Goal: Check status

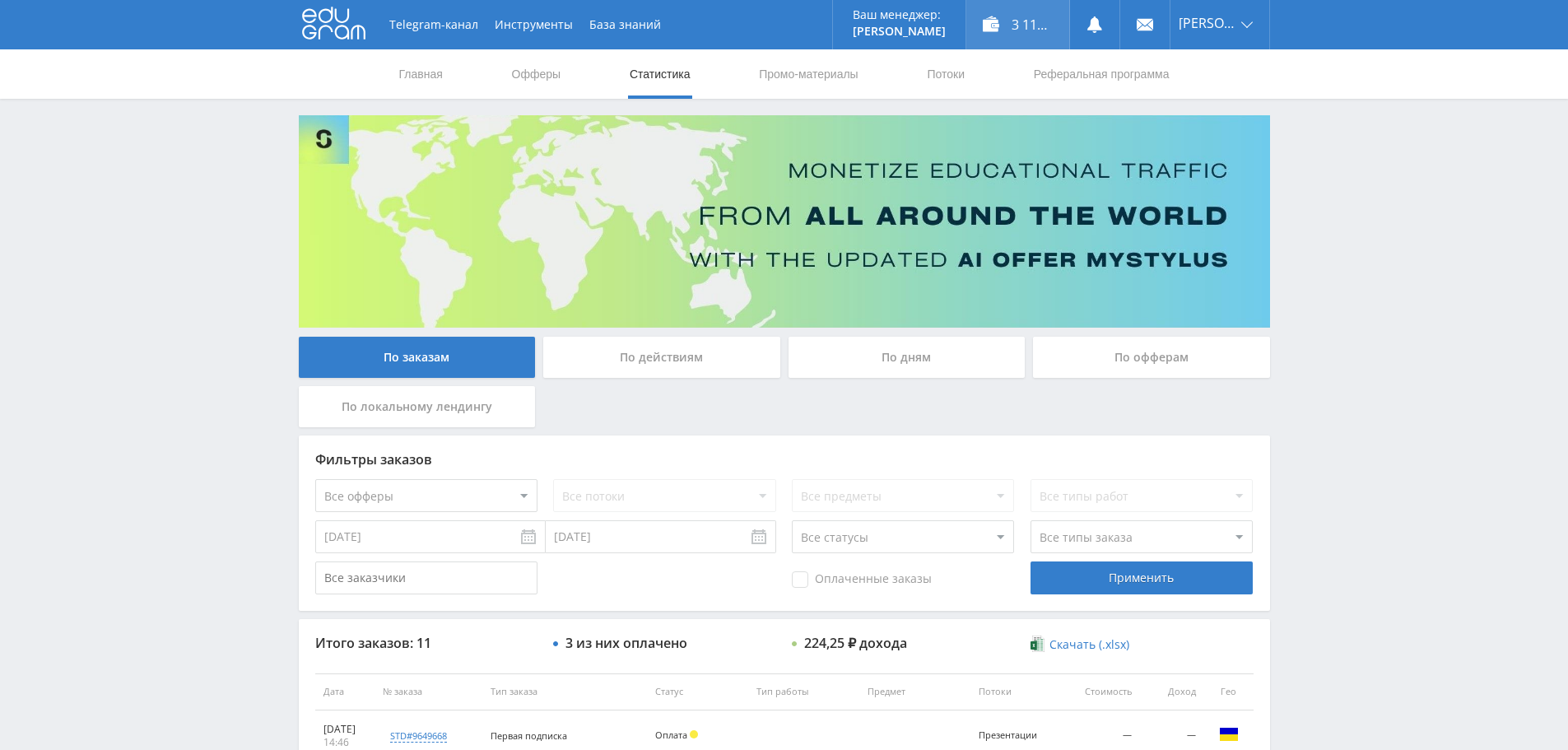
click at [1017, 23] on div "3 117,25 ₽" at bounding box center [1017, 25] width 103 height 49
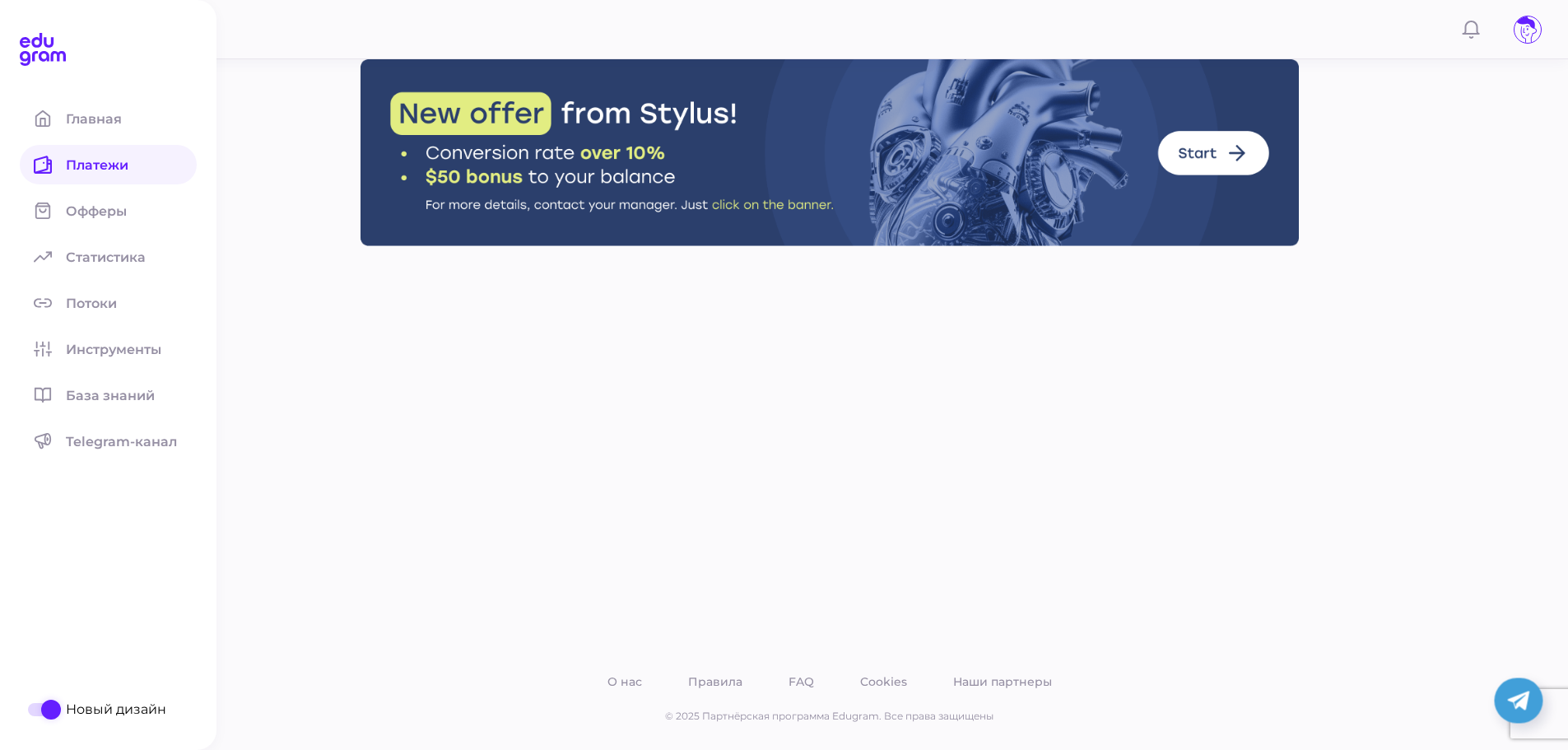
click at [105, 168] on span "Платежи" at bounding box center [107, 165] width 82 height 16
click at [52, 160] on span at bounding box center [42, 164] width 46 height 40
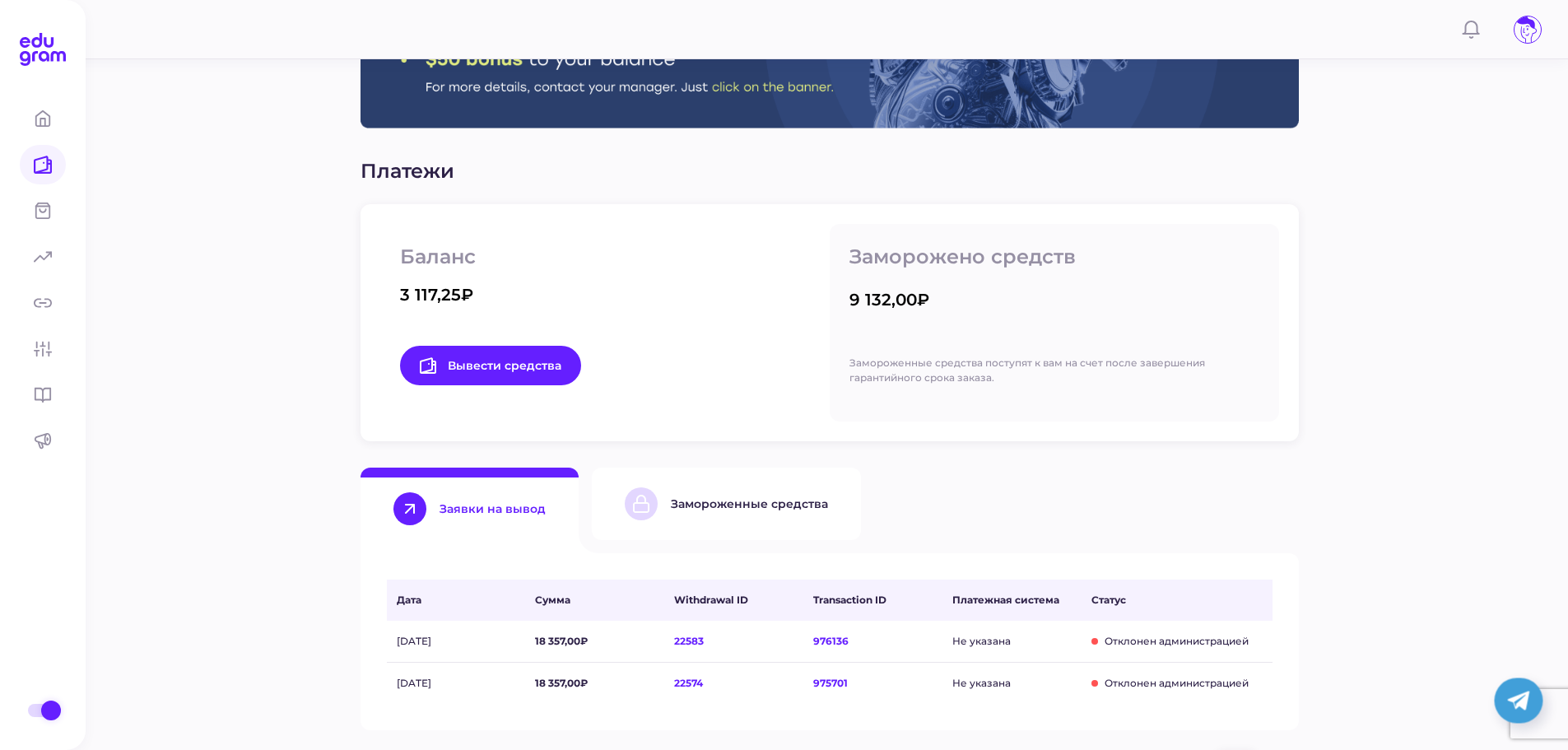
scroll to position [165, 0]
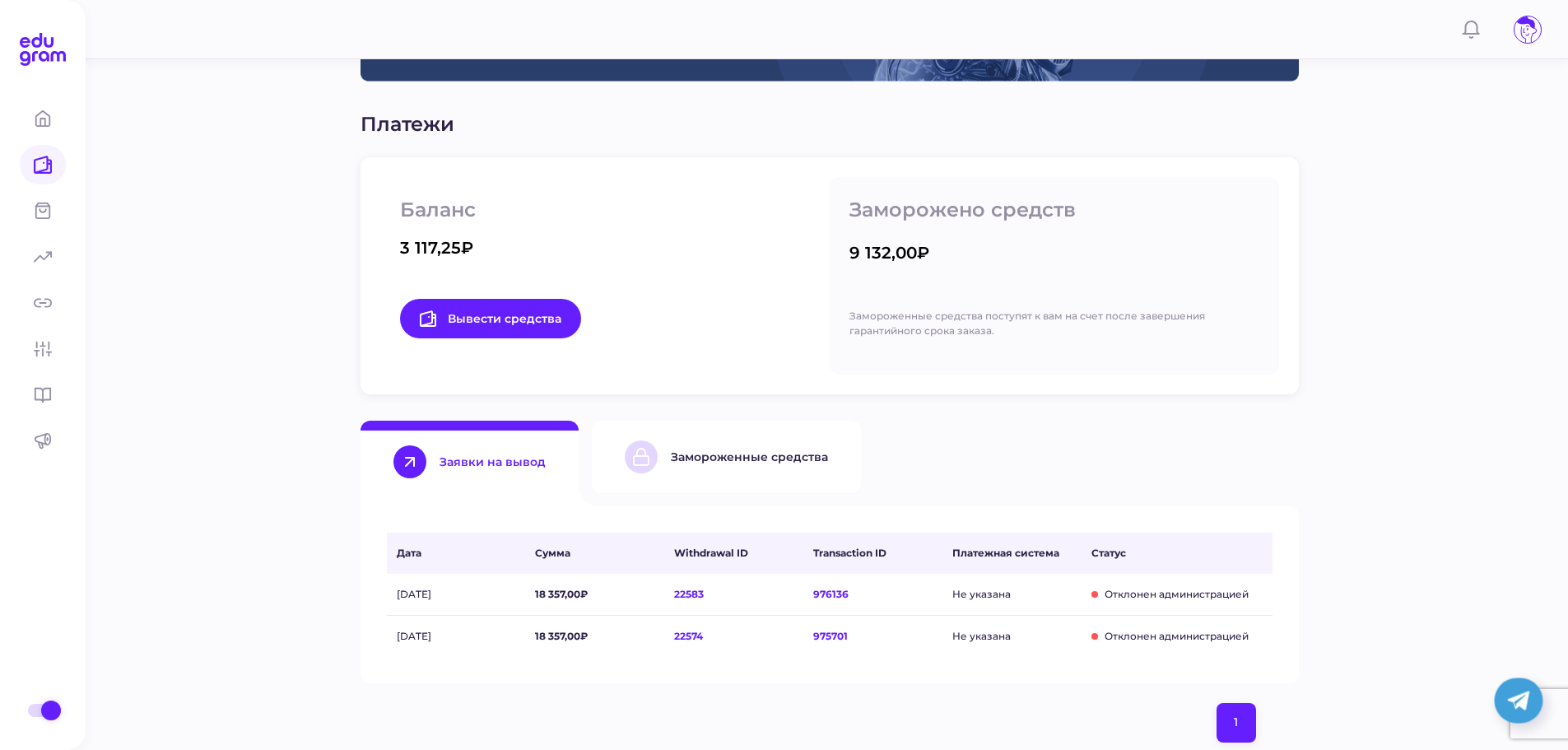
click at [694, 471] on div "Замороженные средства" at bounding box center [726, 456] width 203 height 33
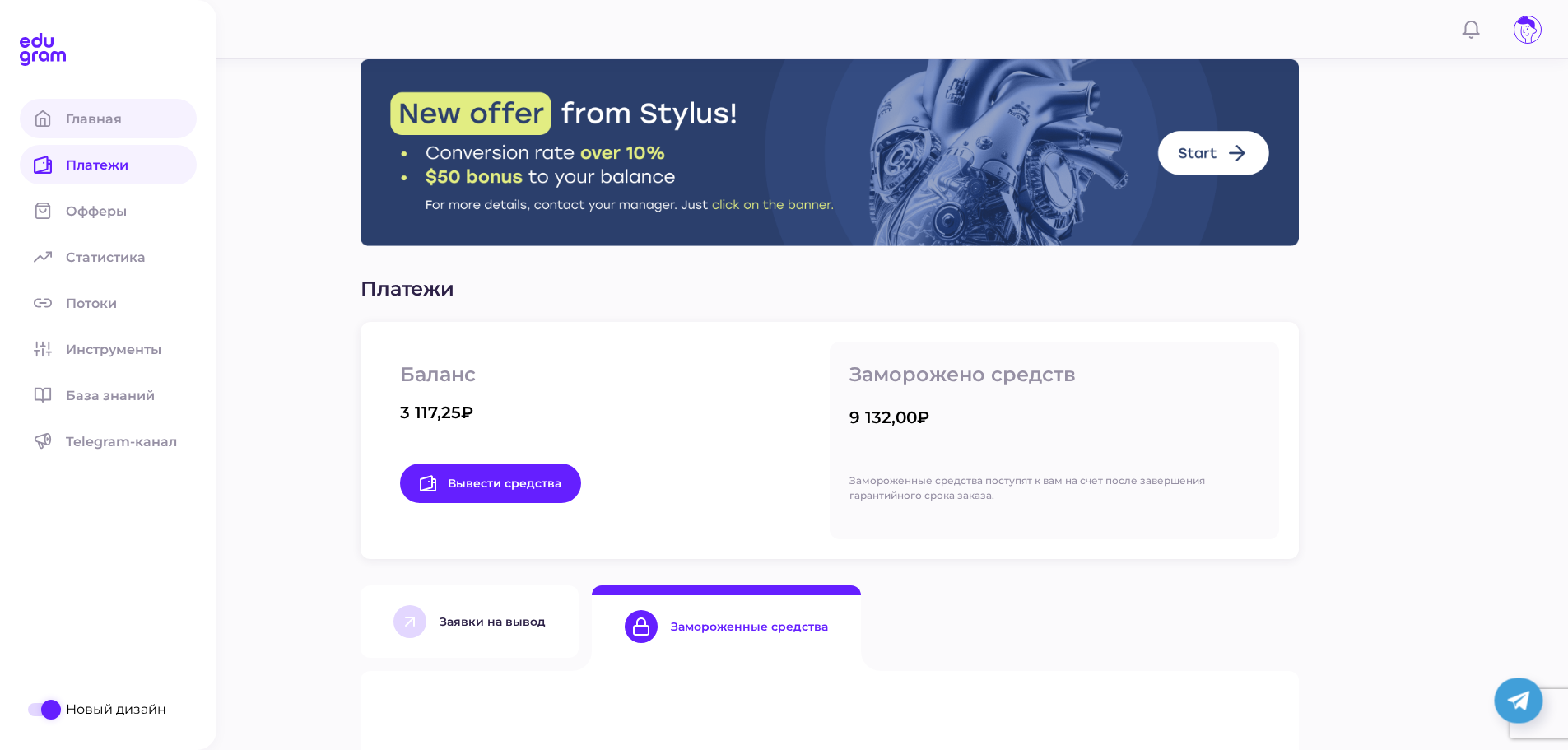
click at [50, 115] on icon at bounding box center [42, 118] width 19 height 19
